Goal: Information Seeking & Learning: Find specific fact

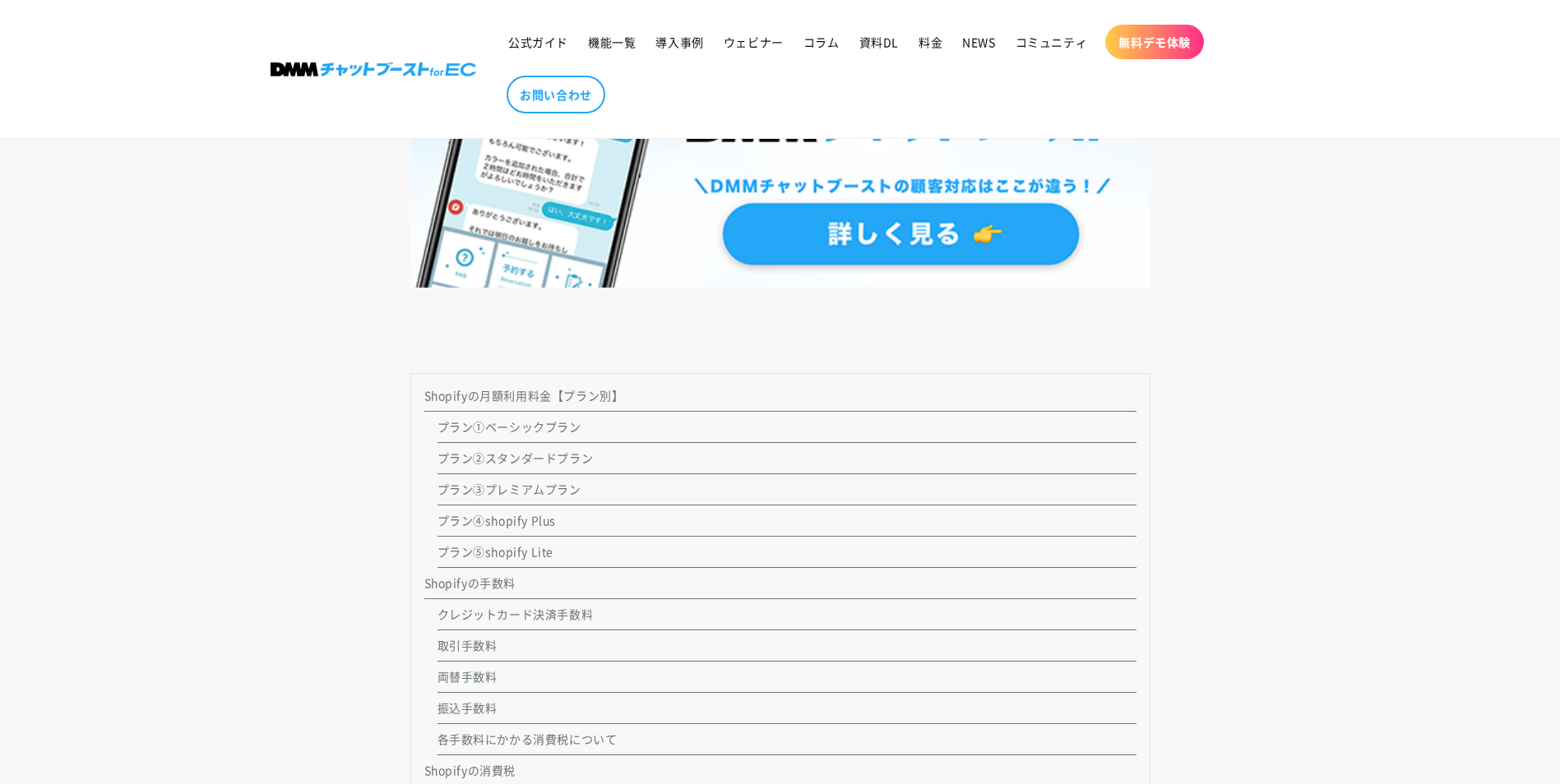
scroll to position [1557, 0]
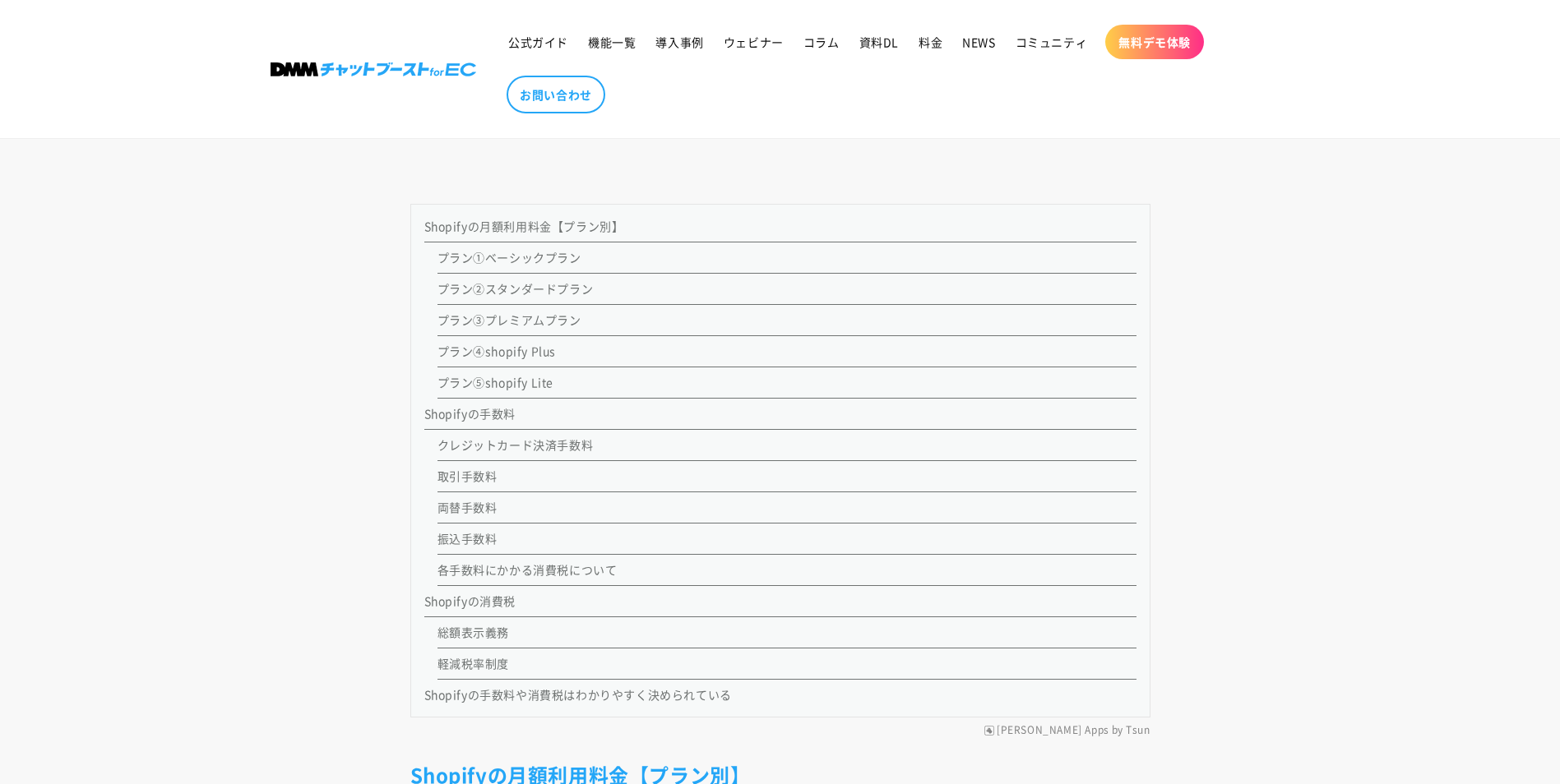
click at [524, 570] on link "各手数料にかかる消費税について" at bounding box center [527, 569] width 180 height 16
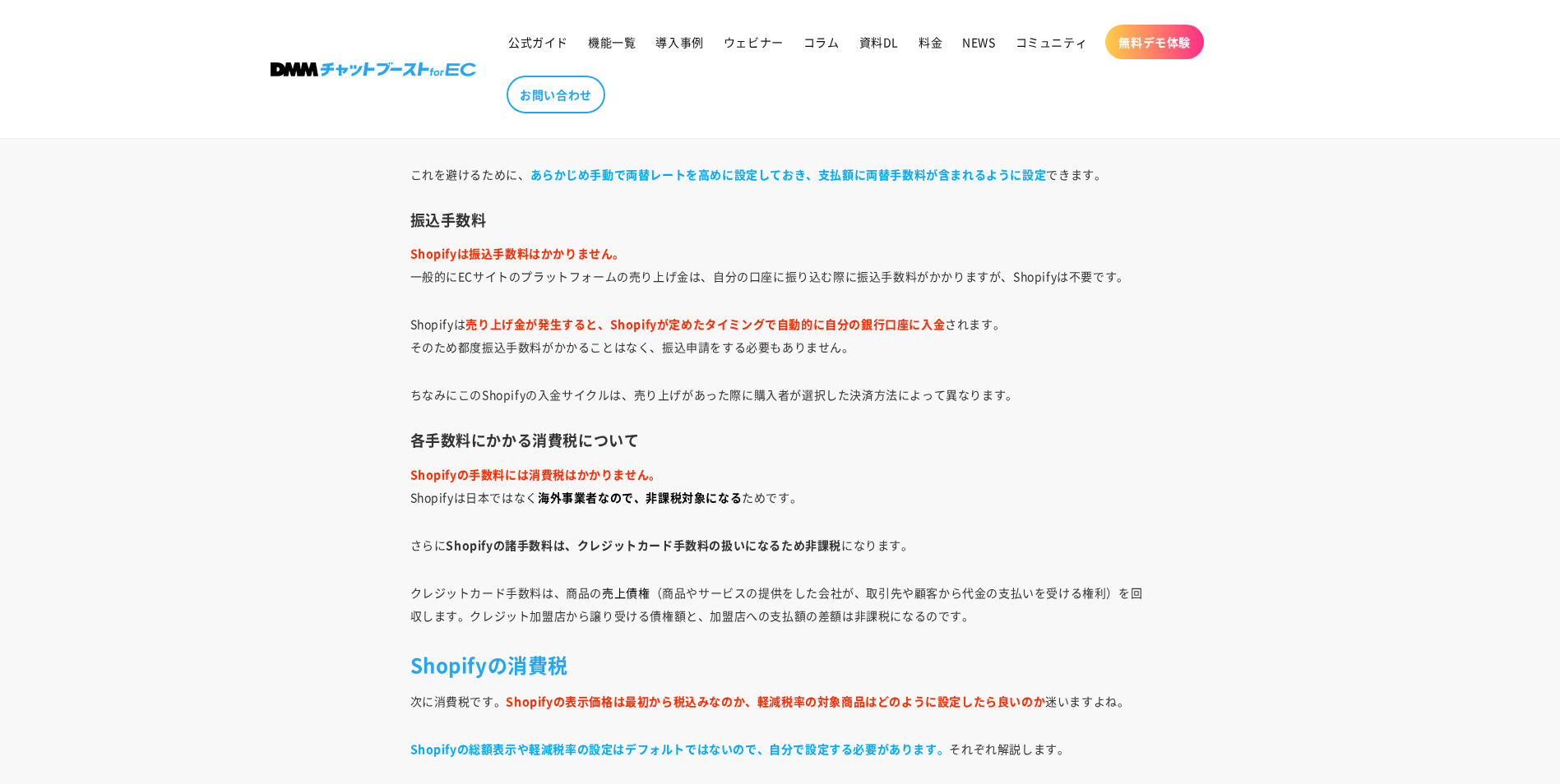
scroll to position [5565, 0]
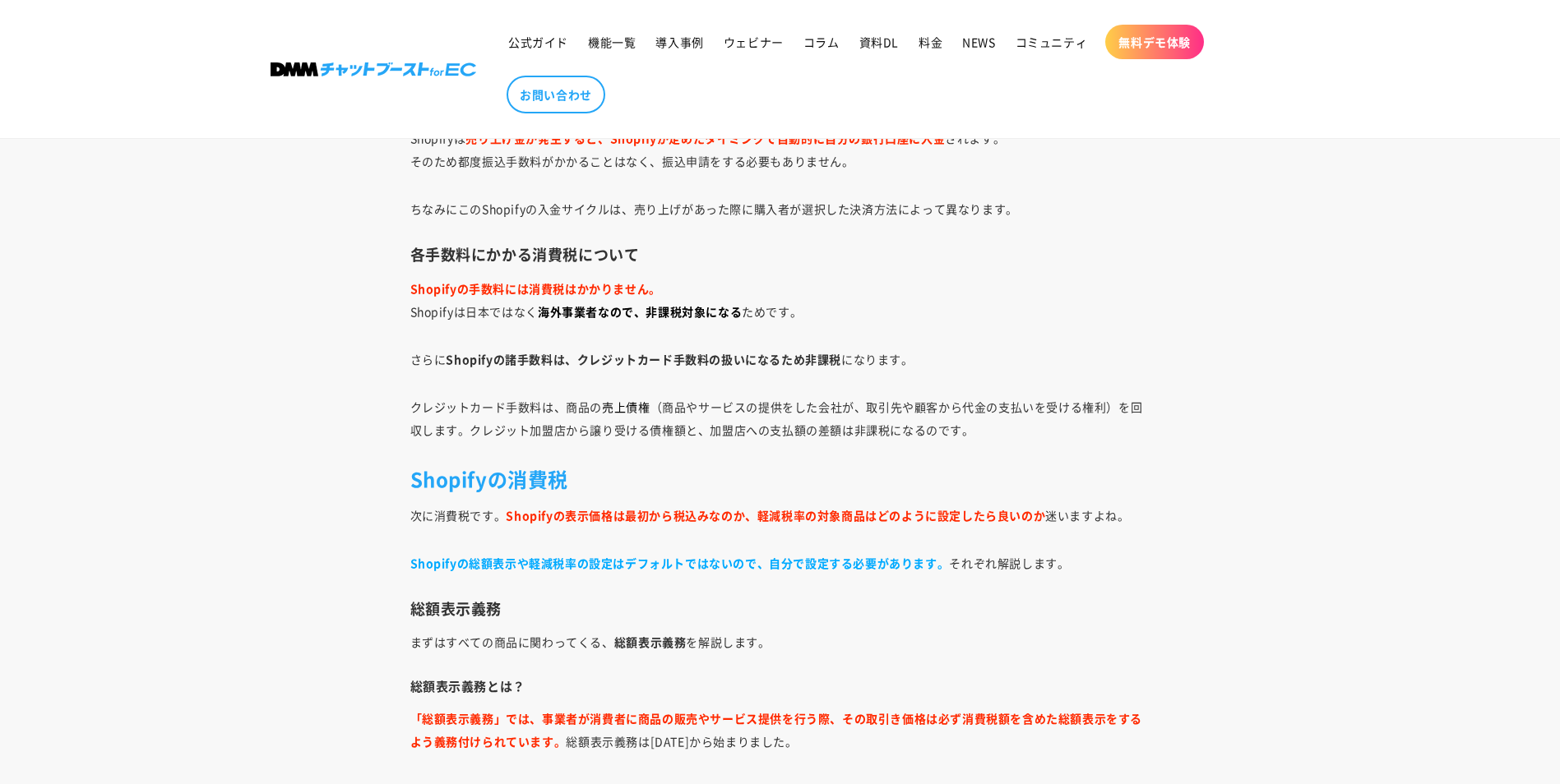
scroll to position [5565, 0]
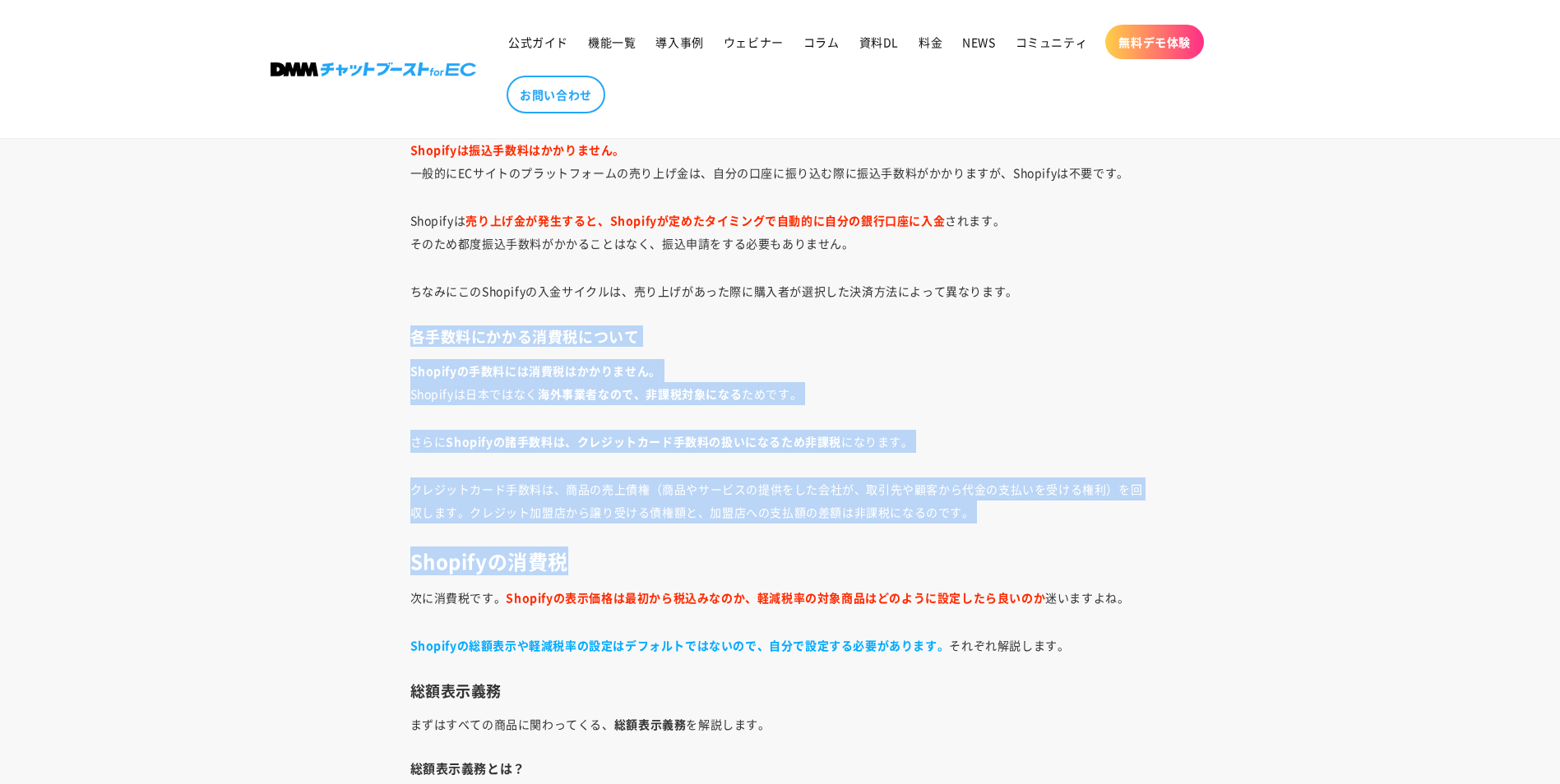
drag, startPoint x: 409, startPoint y: 332, endPoint x: 888, endPoint y: 546, distance: 524.6
drag, startPoint x: 891, startPoint y: 546, endPoint x: 1342, endPoint y: 350, distance: 491.7
